Goal: Task Accomplishment & Management: Use online tool/utility

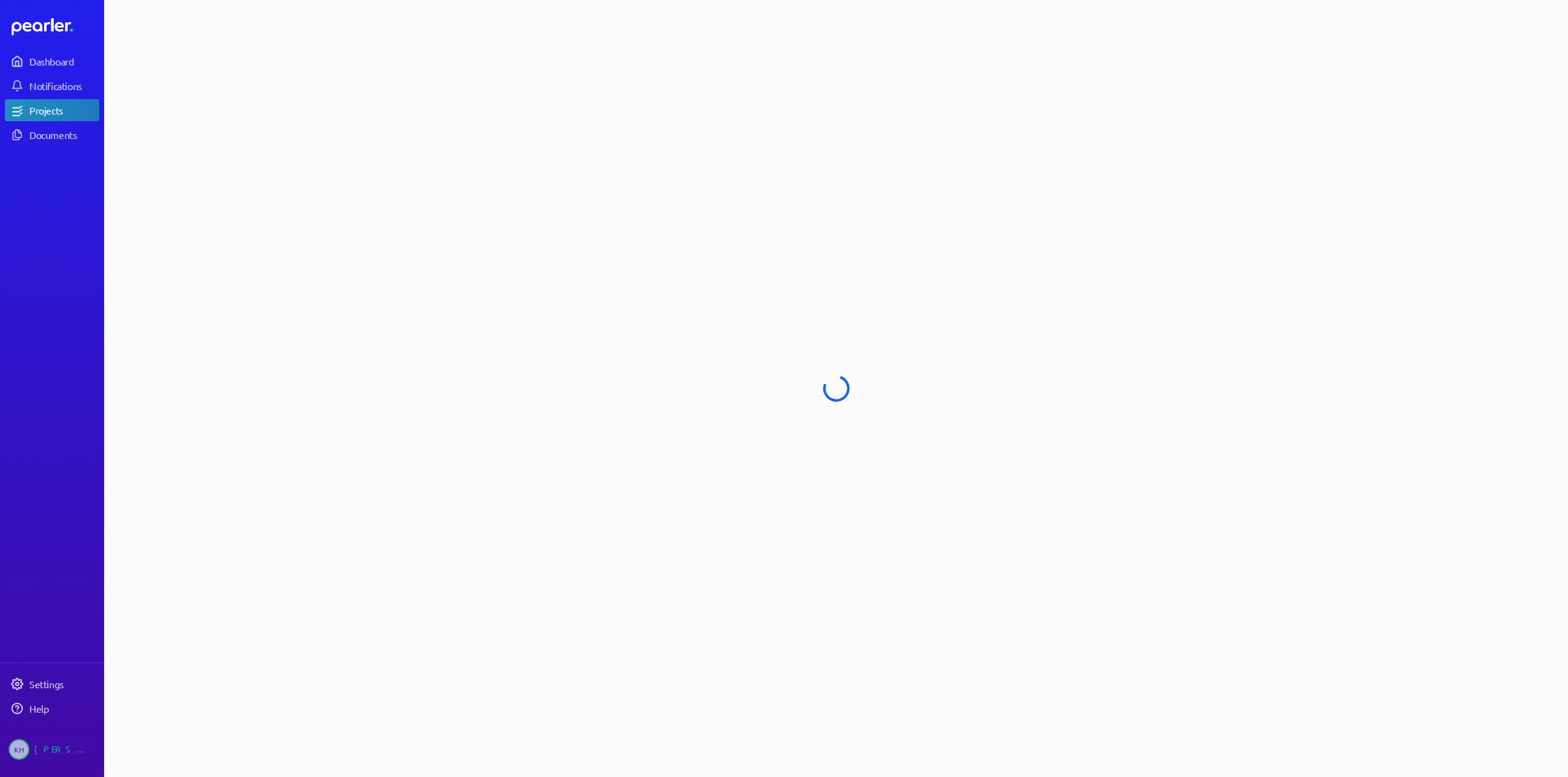
select select "******"
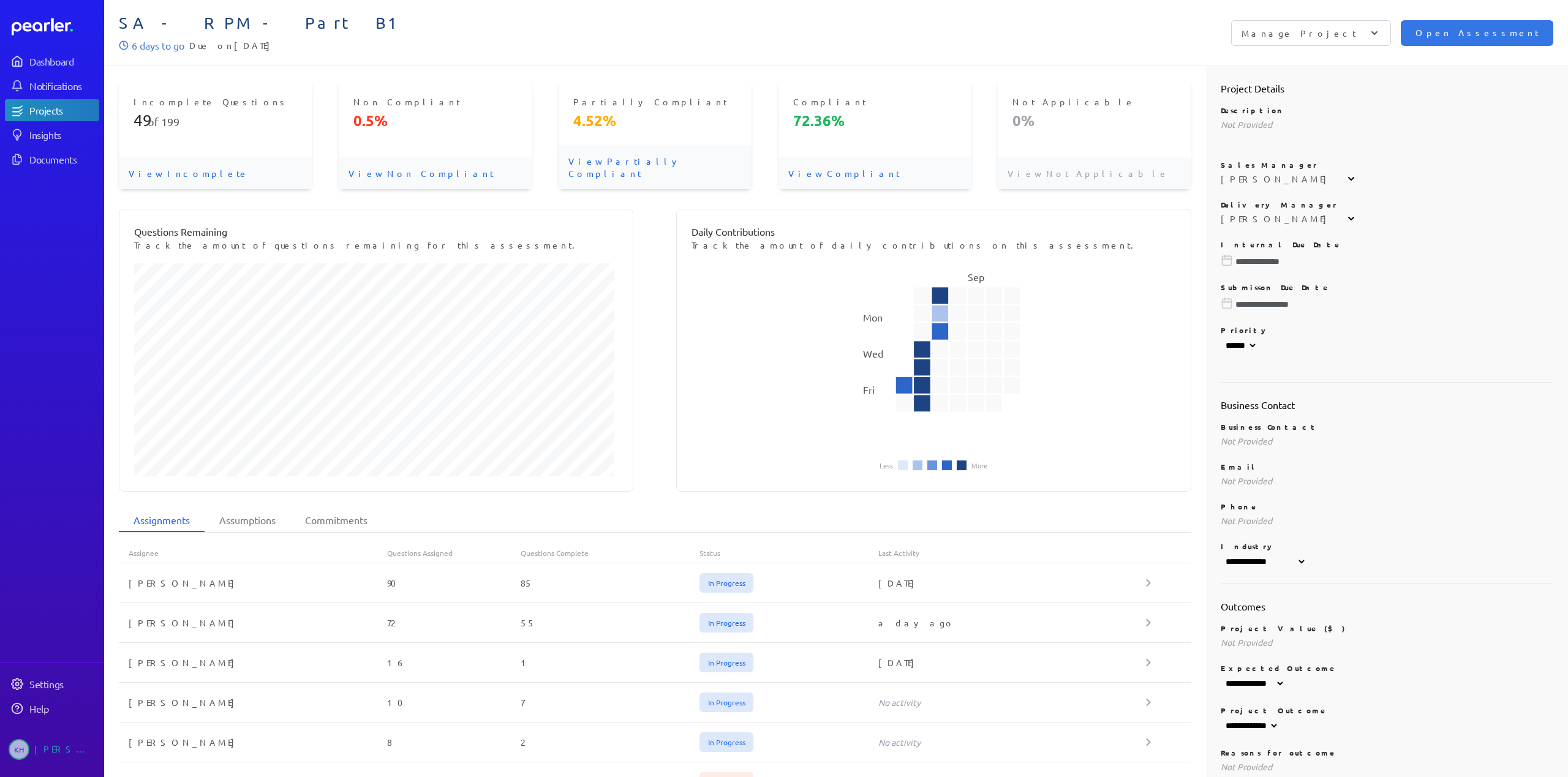
select select "******"
